Goal: Information Seeking & Learning: Understand process/instructions

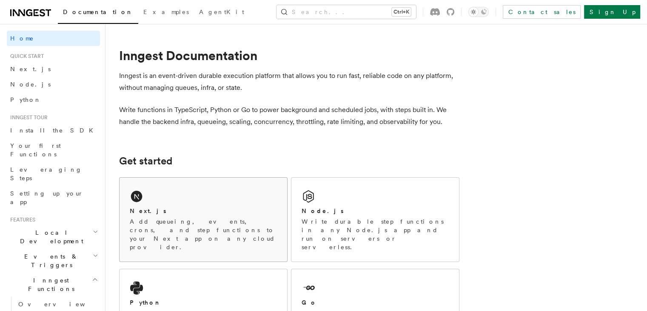
click at [143, 204] on div "Next.js Add queueing, events, crons, and step functions to your Next app on any…" at bounding box center [204, 219] width 168 height 84
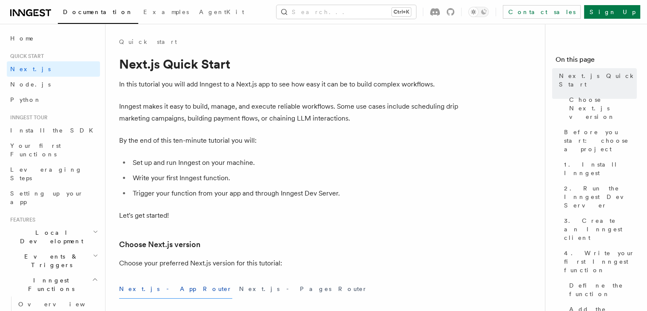
click at [28, 228] on span "Local Development" at bounding box center [50, 236] width 86 height 17
click at [28, 253] on span "Overview" at bounding box center [62, 256] width 88 height 7
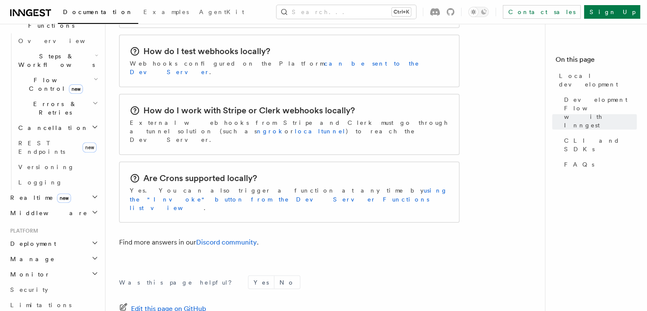
scroll to position [359, 0]
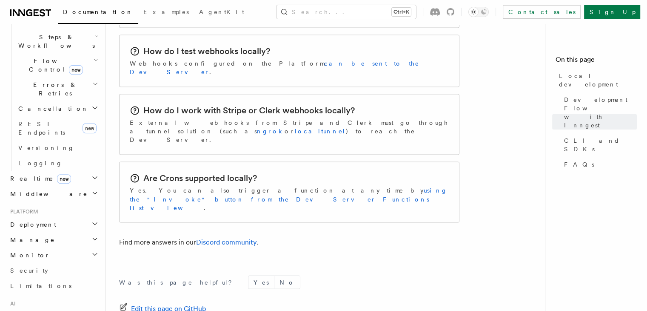
click at [65, 217] on h2 "Deployment" at bounding box center [53, 224] width 93 height 15
click at [46, 232] on link "Overview" at bounding box center [57, 239] width 85 height 15
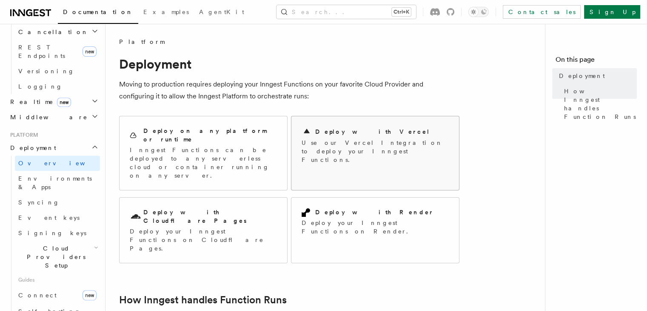
click at [331, 134] on h2 "Deploy with Vercel" at bounding box center [372, 131] width 115 height 9
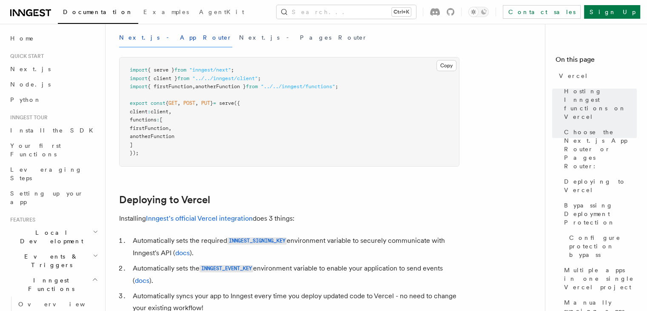
scroll to position [243, 0]
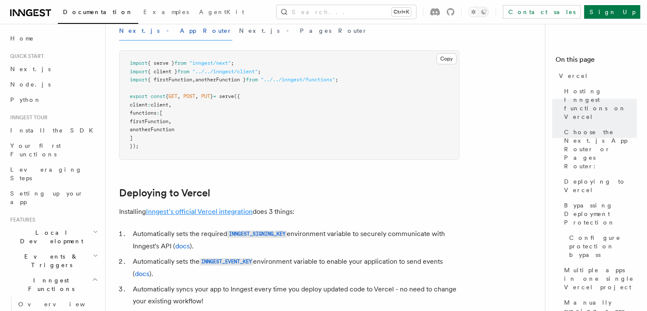
click at [203, 210] on link "Inngest's official Vercel integration" at bounding box center [199, 211] width 107 height 8
